Goal: Task Accomplishment & Management: Manage account settings

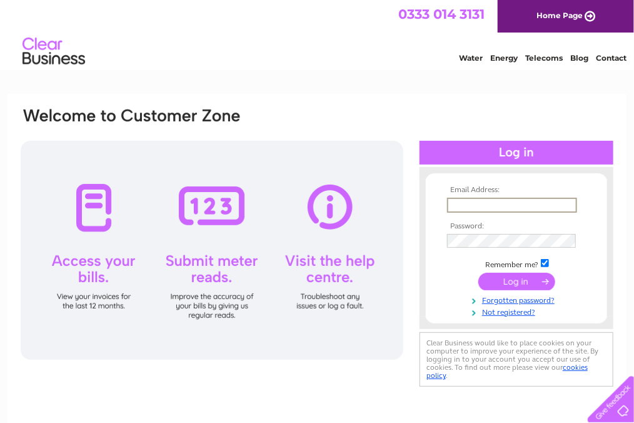
click at [485, 203] on input "text" at bounding box center [512, 205] width 130 height 15
type input "[PERSON_NAME][DOMAIN_NAME][EMAIL_ADDRESS][PERSON_NAME][DOMAIN_NAME]"
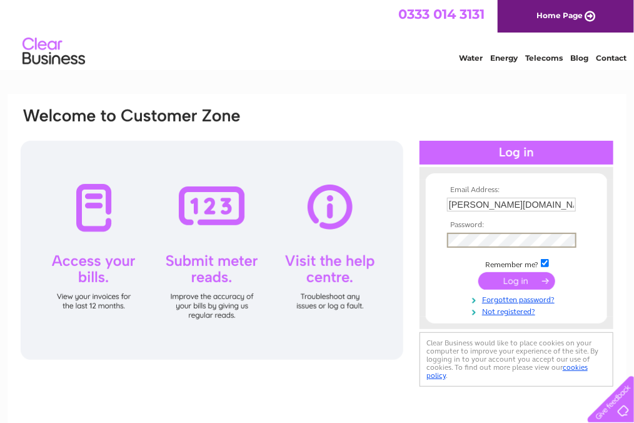
click at [478, 272] on input "submit" at bounding box center [516, 281] width 77 height 18
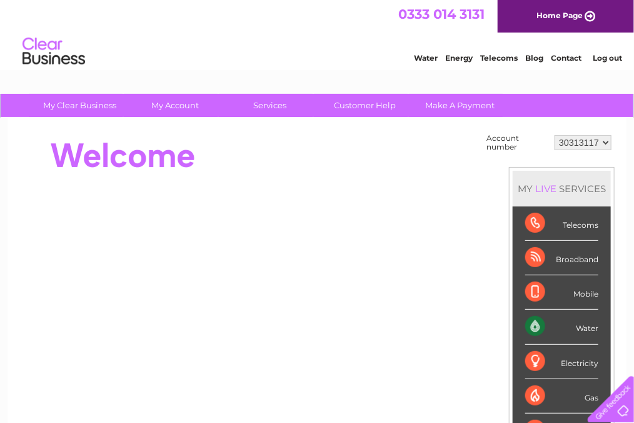
click at [603, 147] on select "30313117" at bounding box center [582, 142] width 57 height 15
drag, startPoint x: 597, startPoint y: 139, endPoint x: 559, endPoint y: 139, distance: 38.1
click at [559, 139] on select "30313117" at bounding box center [582, 142] width 57 height 15
